Goal: Task Accomplishment & Management: Complete application form

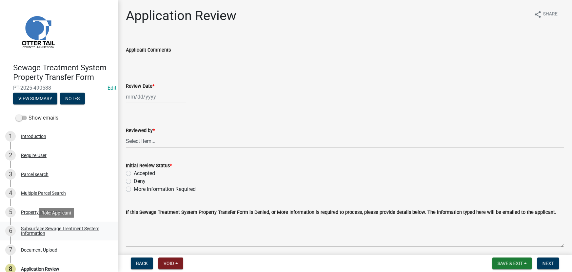
click at [66, 231] on div "Subsurface Sewage Treatment System Information" at bounding box center [64, 230] width 87 height 9
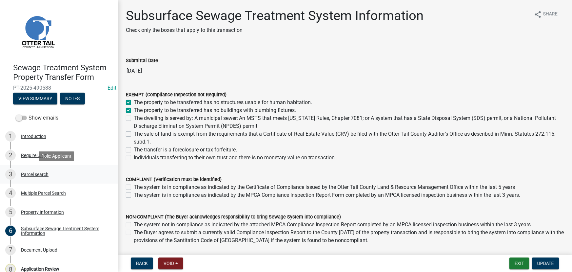
click at [36, 179] on link "3 Parcel search" at bounding box center [59, 174] width 118 height 19
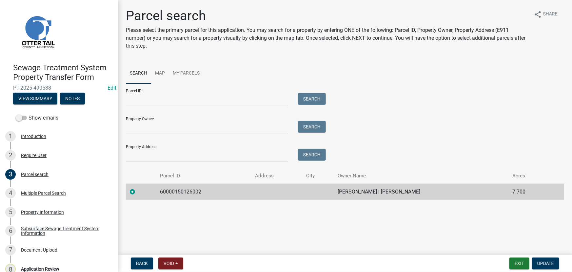
click at [187, 193] on td "60000150126002" at bounding box center [203, 191] width 95 height 16
copy td "60000150126002"
click at [61, 268] on div "8 Application Review" at bounding box center [56, 268] width 102 height 10
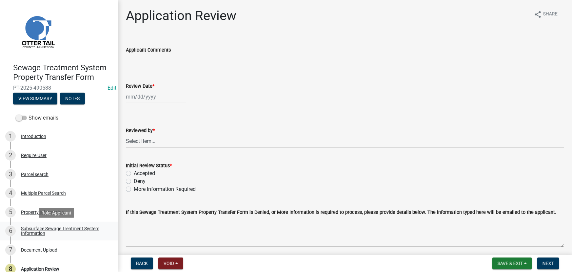
click at [79, 223] on link "6 Subsurface Sewage Treatment System Information" at bounding box center [59, 230] width 118 height 19
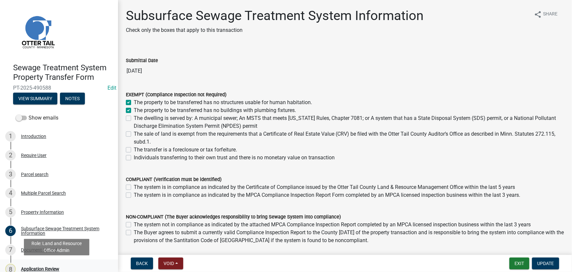
click at [44, 268] on div "Application Review" at bounding box center [40, 268] width 38 height 5
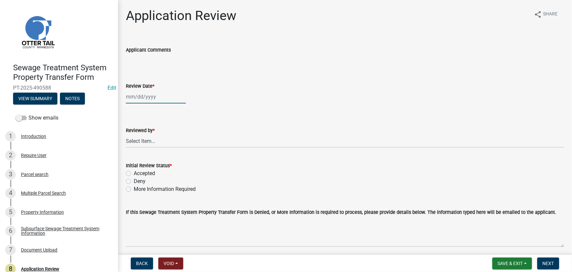
click at [153, 96] on div at bounding box center [156, 96] width 60 height 13
select select "10"
select select "2025"
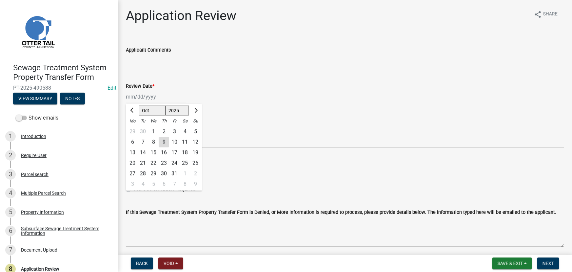
click at [164, 140] on div "9" at bounding box center [164, 142] width 10 height 10
type input "[DATE]"
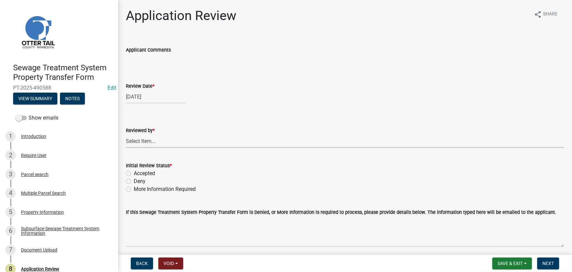
click at [164, 143] on select "Select Item... Alexis Newark Amy Busko Andrea Perales Brittany Tollefson Christ…" at bounding box center [345, 140] width 439 height 13
click at [126, 134] on select "Select Item... Alexis Newark Amy Busko Andrea Perales Brittany Tollefson Christ…" at bounding box center [345, 140] width 439 height 13
select select "190fd4c8-42ef-492b-a4a0-a0213555944c"
click at [142, 174] on label "Accepted" at bounding box center [144, 173] width 21 height 8
click at [138, 174] on input "Accepted" at bounding box center [136, 171] width 4 height 4
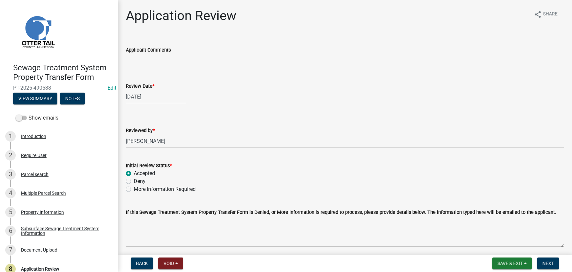
radio input "true"
click at [551, 259] on button "Next" at bounding box center [549, 263] width 22 height 12
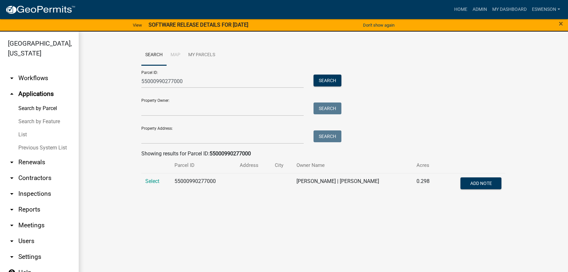
scroll to position [7, 0]
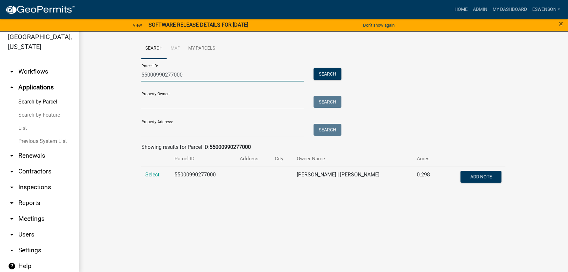
click at [181, 71] on input "55000990277000" at bounding box center [222, 74] width 162 height 13
drag, startPoint x: 181, startPoint y: 71, endPoint x: 187, endPoint y: 69, distance: 6.1
click at [184, 71] on input "55000990277000" at bounding box center [222, 74] width 162 height 13
click at [36, 77] on link "arrow_drop_down Workflows" at bounding box center [39, 72] width 79 height 16
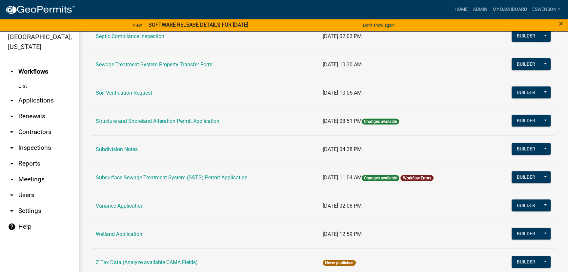
scroll to position [400, 0]
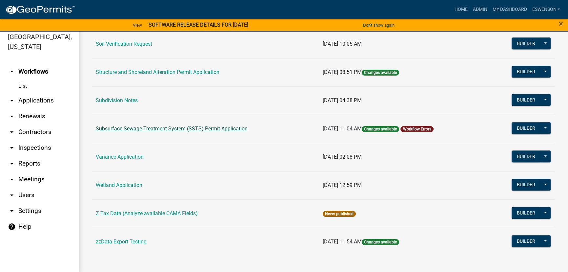
click at [157, 127] on link "Subsurface Sewage Treatment System (SSTS) Permit Application" at bounding box center [172, 128] width 152 height 6
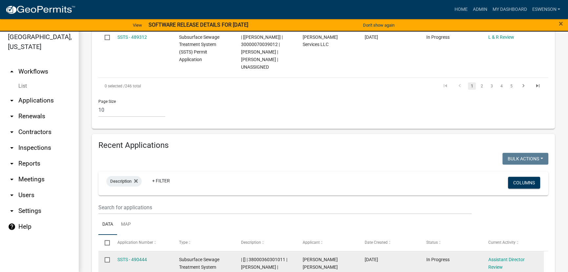
scroll to position [745, 0]
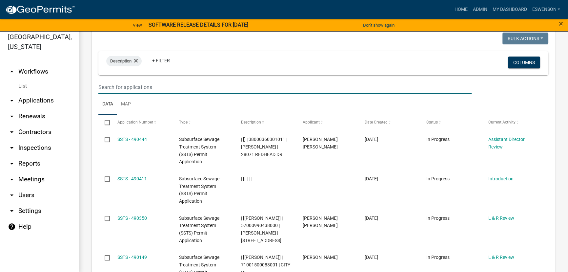
click at [151, 91] on input "text" at bounding box center [284, 86] width 373 height 13
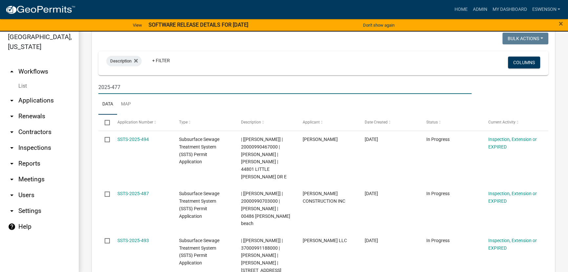
type input "2025-477"
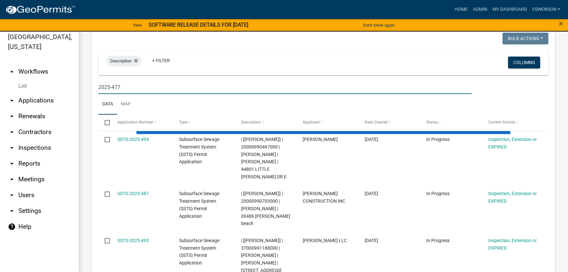
scroll to position [687, 0]
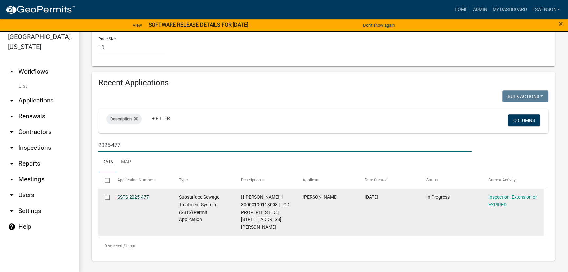
click at [136, 199] on link "SSTS-2025-477" at bounding box center [132, 196] width 31 height 5
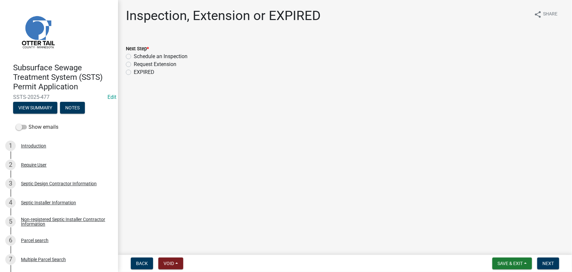
drag, startPoint x: 152, startPoint y: 54, endPoint x: 319, endPoint y: 103, distance: 174.9
click at [152, 54] on label "Schedule an Inspection" at bounding box center [161, 56] width 54 height 8
click at [138, 54] on input "Schedule an Inspection" at bounding box center [136, 54] width 4 height 4
radio input "true"
drag, startPoint x: 550, startPoint y: 265, endPoint x: 523, endPoint y: 262, distance: 26.7
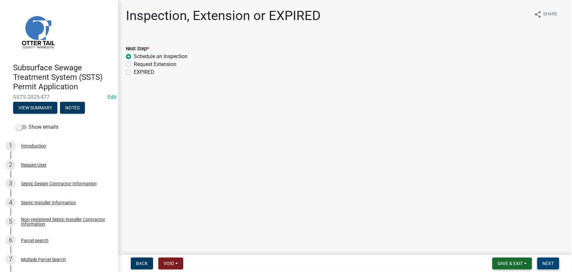
click at [550, 265] on span "Next" at bounding box center [548, 262] width 11 height 5
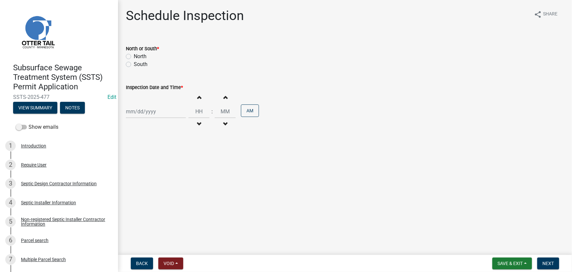
drag, startPoint x: 143, startPoint y: 55, endPoint x: 160, endPoint y: 104, distance: 51.9
click at [143, 55] on label "North" at bounding box center [140, 56] width 13 height 8
click at [138, 55] on input "North" at bounding box center [136, 54] width 4 height 4
radio input "true"
click at [160, 107] on div at bounding box center [156, 111] width 60 height 13
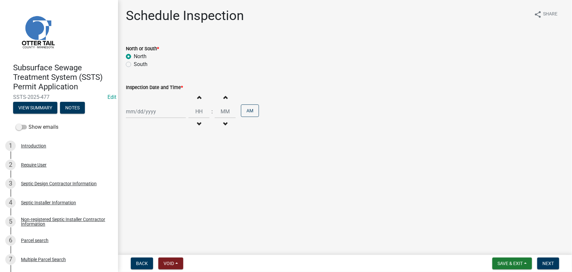
select select "10"
select select "2025"
click at [174, 157] on div "10" at bounding box center [174, 157] width 10 height 10
type input "[DATE]"
click at [199, 111] on input "Hours" at bounding box center [199, 111] width 21 height 13
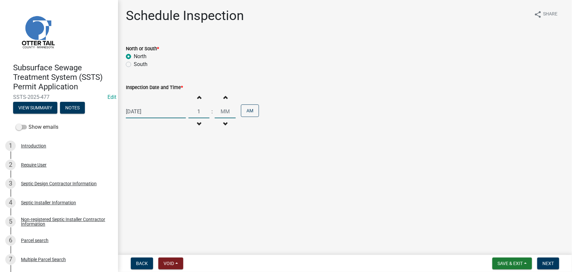
type input "01"
type input "00"
click at [213, 108] on div ":" at bounding box center [212, 112] width 5 height 8
click at [247, 113] on button "AM" at bounding box center [250, 110] width 18 height 12
click at [548, 268] on button "Next" at bounding box center [549, 263] width 22 height 12
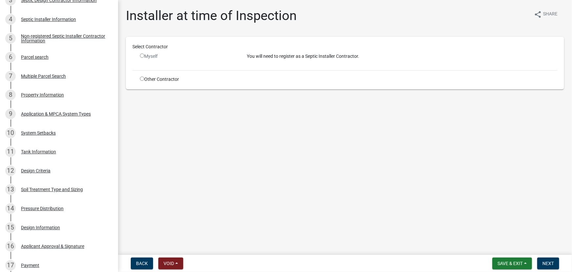
scroll to position [153, 0]
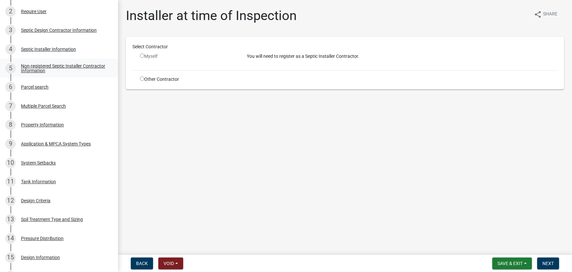
click at [58, 62] on link "5 Non-registered Septic Installer Contractor Information" at bounding box center [59, 68] width 118 height 19
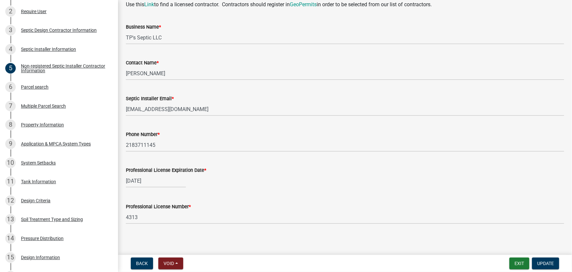
scroll to position [38, 0]
